Goal: Transaction & Acquisition: Purchase product/service

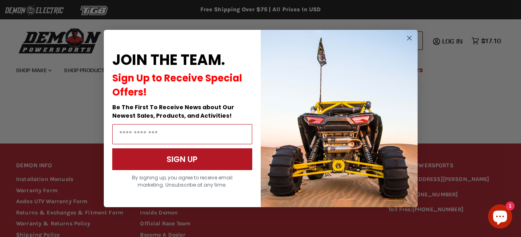
scroll to position [694, 0]
